Goal: Transaction & Acquisition: Subscribe to service/newsletter

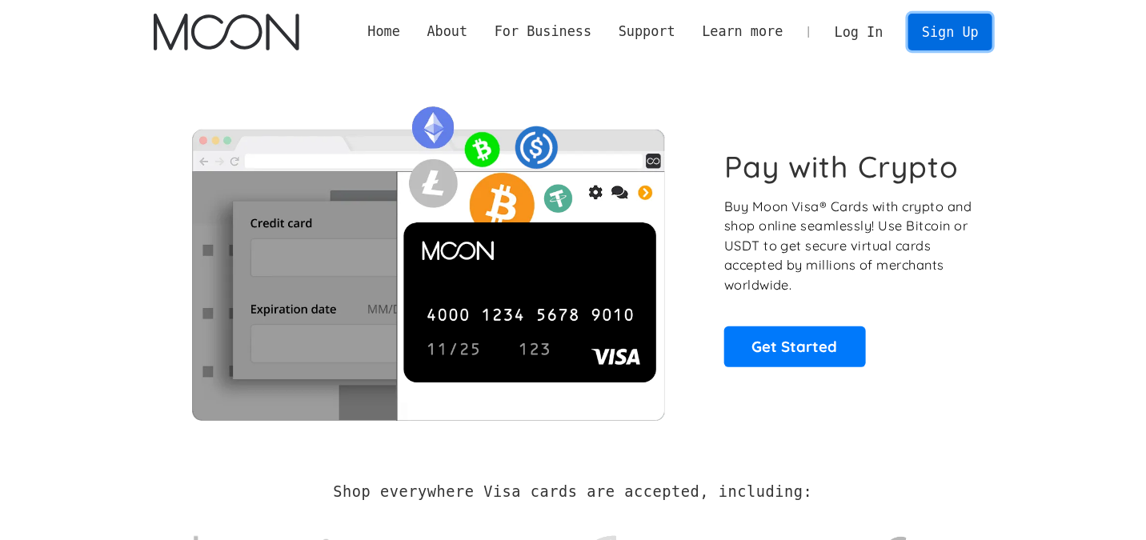
click at [952, 40] on link "Sign Up" at bounding box center [949, 32] width 83 height 36
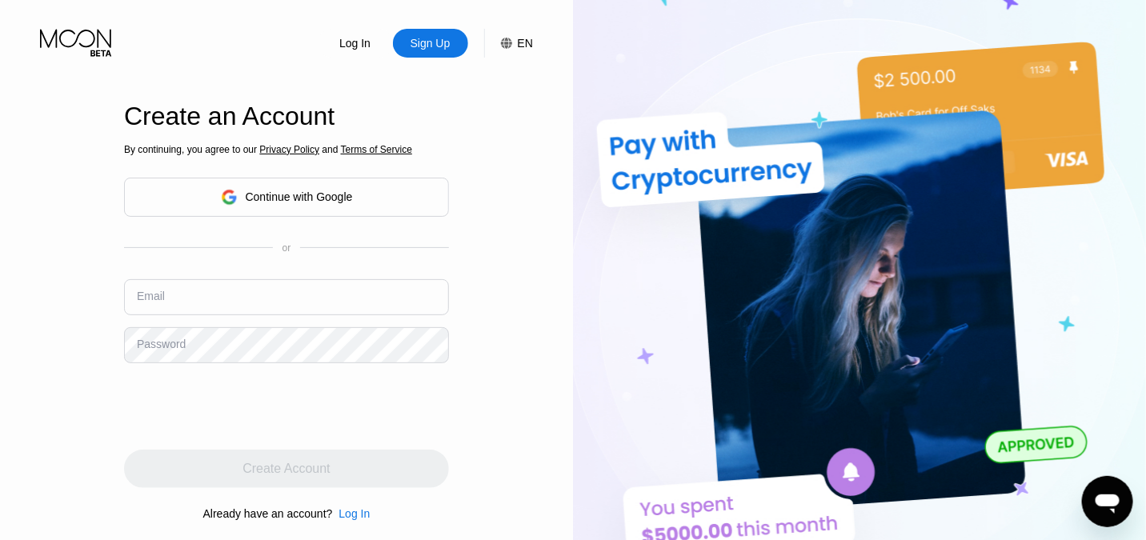
click at [526, 37] on div "EN" at bounding box center [525, 43] width 15 height 13
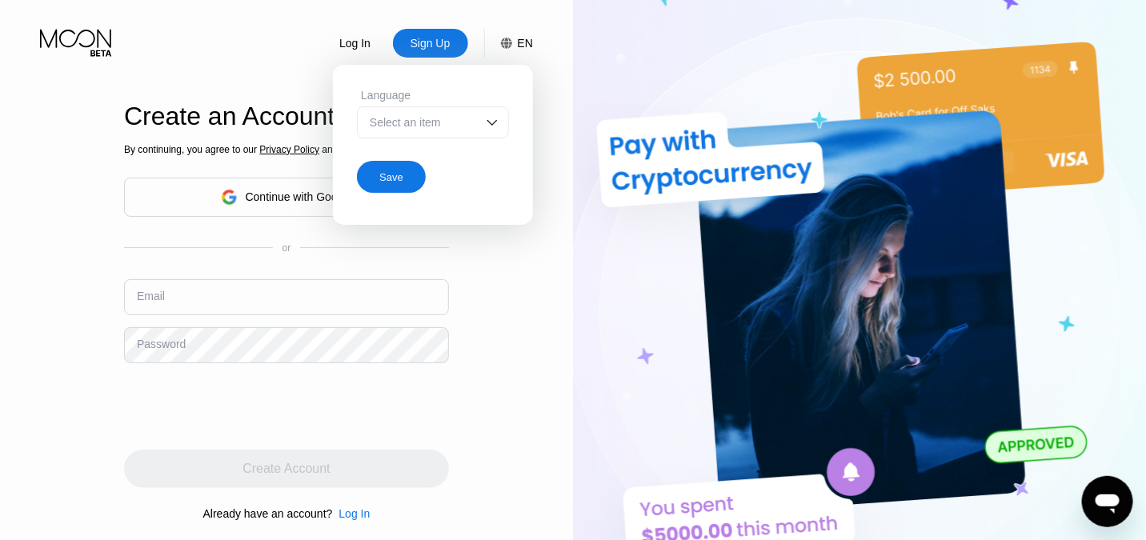
click at [526, 37] on div "EN" at bounding box center [525, 43] width 15 height 13
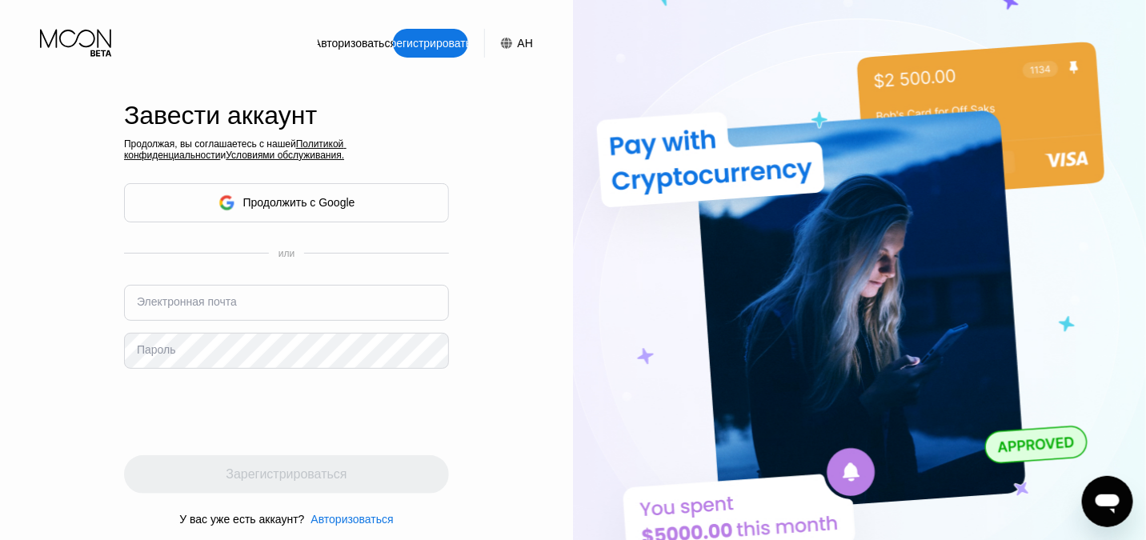
click at [437, 138] on div "Завести аккаунт" at bounding box center [286, 120] width 325 height 38
click at [352, 50] on div "Авторизоваться" at bounding box center [355, 43] width 86 height 16
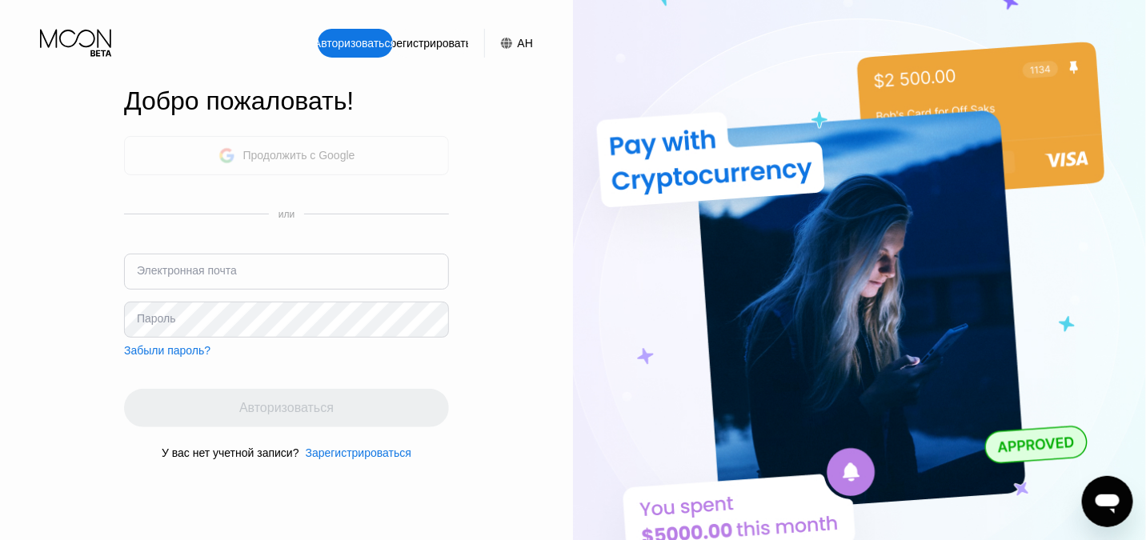
click at [339, 163] on div "Продолжить с Google" at bounding box center [286, 155] width 137 height 25
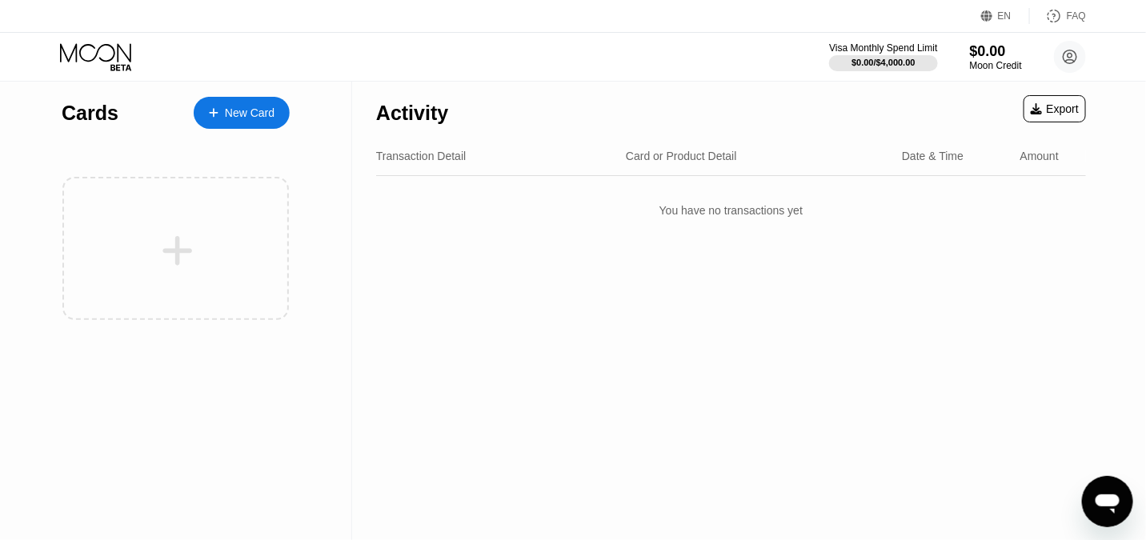
click at [591, 305] on div "Activity Export Transaction Detail Card or Product Detail Date & Time Amount Yo…" at bounding box center [731, 310] width 758 height 459
click at [1080, 53] on circle at bounding box center [1070, 57] width 32 height 32
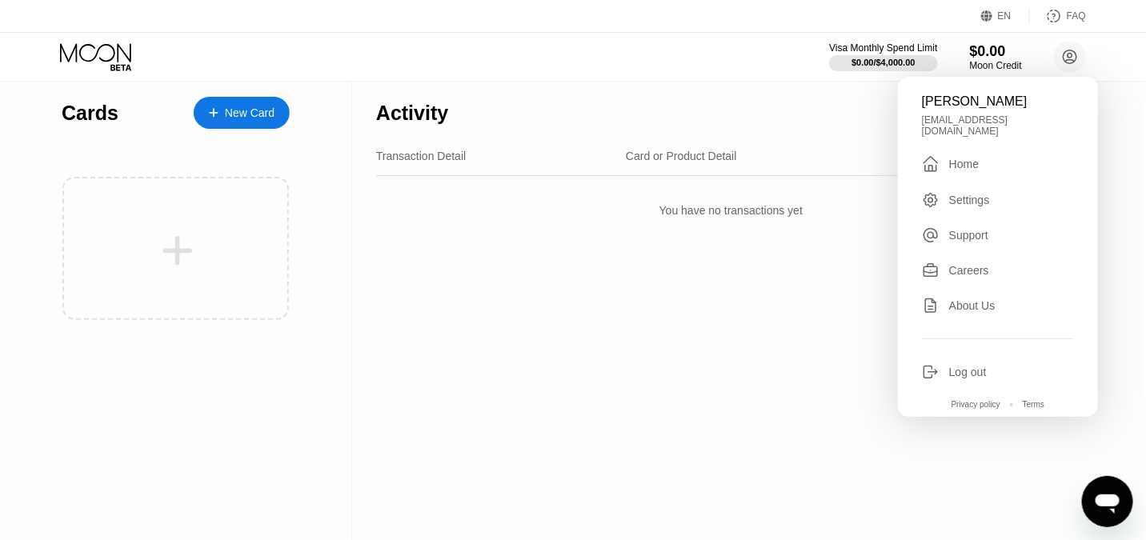
click at [968, 366] on div "Log out" at bounding box center [968, 372] width 38 height 13
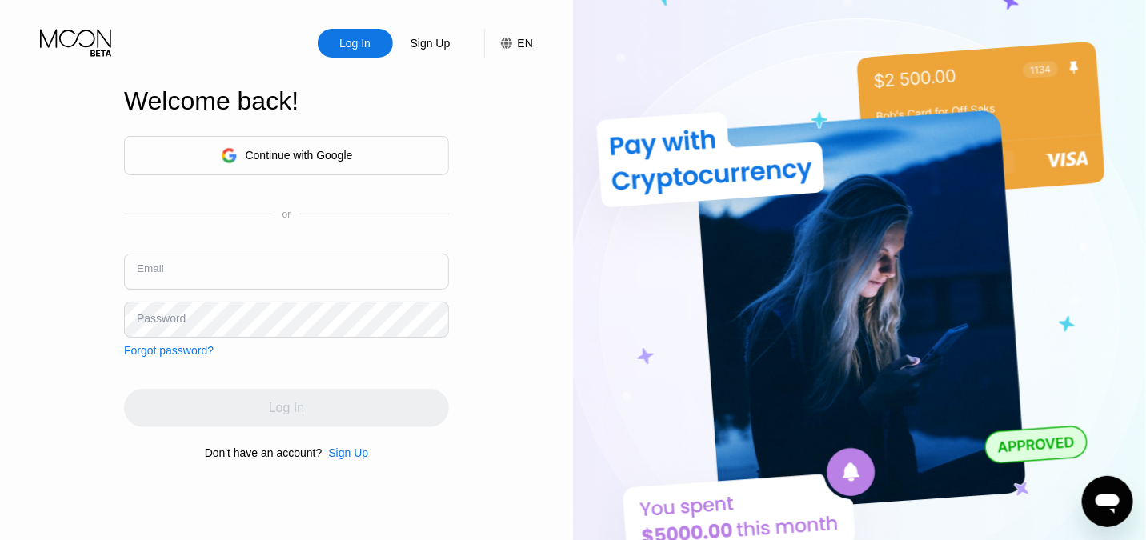
click at [215, 261] on input "text" at bounding box center [286, 272] width 325 height 36
type input "г"
type input "uytdom24@yandex.ru"
